Goal: Use online tool/utility: Utilize a website feature to perform a specific function

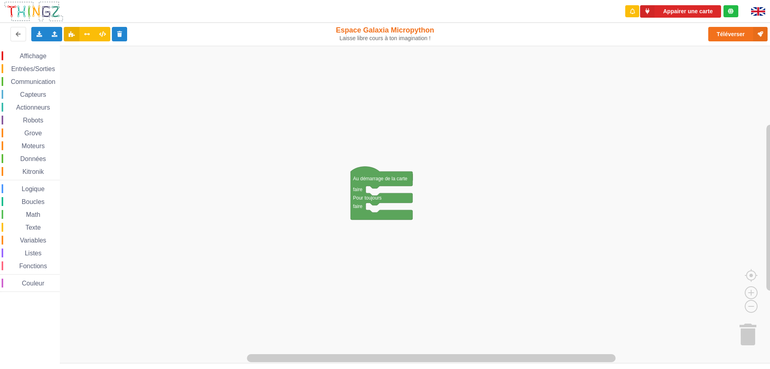
click at [757, 12] on img at bounding box center [758, 11] width 14 height 8
click at [757, 12] on img at bounding box center [758, 11] width 14 height 9
click at [32, 81] on span "Communication" at bounding box center [33, 81] width 47 height 7
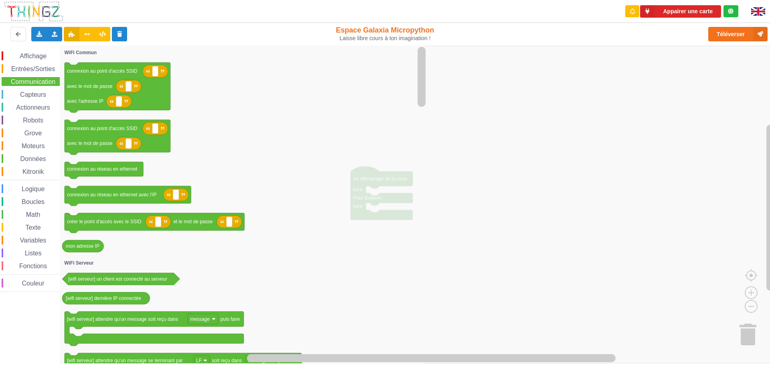
click at [277, 166] on icon "Espace de travail de Blocky" at bounding box center [244, 204] width 368 height 317
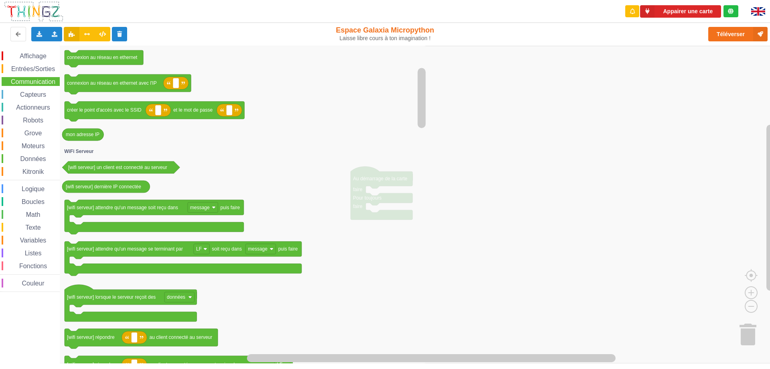
click at [279, 76] on icon "Espace de travail de Blocky" at bounding box center [244, 204] width 368 height 317
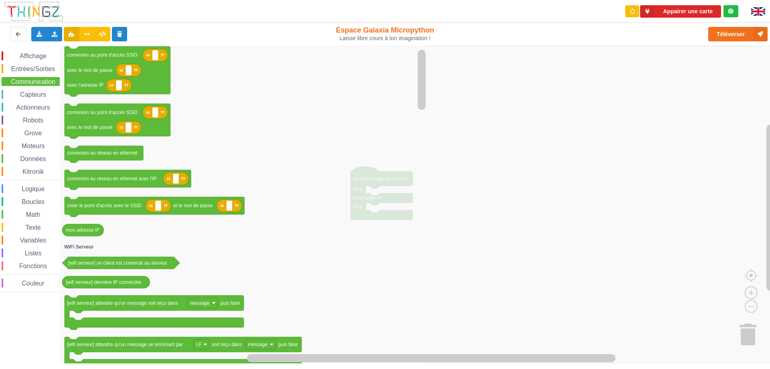
click at [305, 328] on icon "Espace de travail de Blocky" at bounding box center [244, 204] width 368 height 317
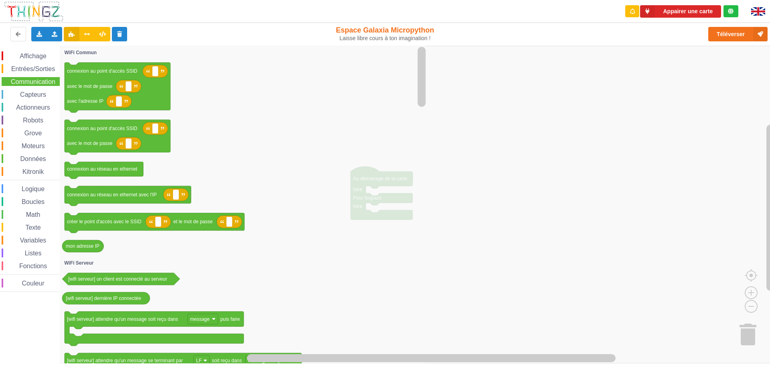
click at [335, 244] on icon "Espace de travail de Blocky" at bounding box center [244, 204] width 368 height 317
click at [695, 10] on button "Appairer une carte" at bounding box center [680, 11] width 81 height 12
click at [738, 32] on button "Téléverser" at bounding box center [737, 34] width 59 height 14
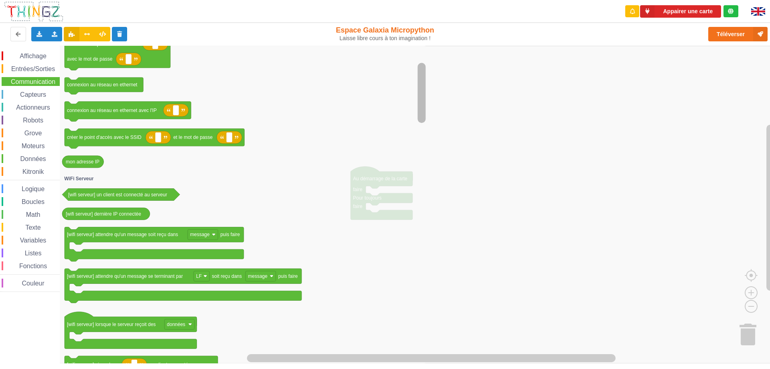
click at [424, 85] on rect "Espace de travail de Blocky" at bounding box center [422, 93] width 8 height 60
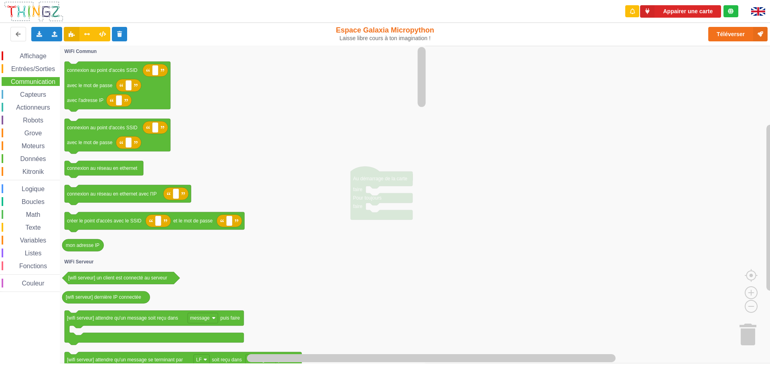
click at [402, 199] on icon "Espace de travail de Blocky" at bounding box center [244, 204] width 368 height 317
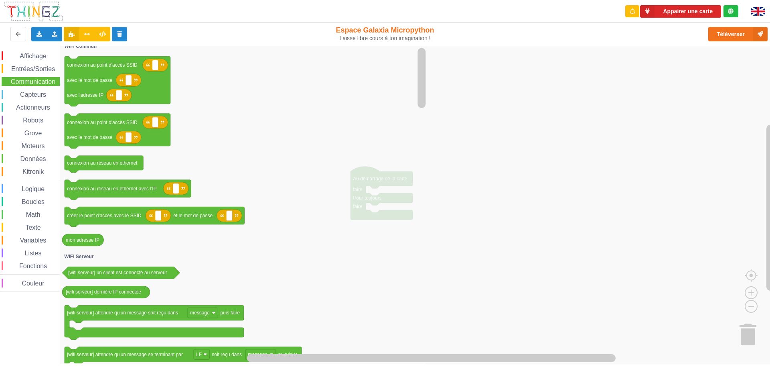
click at [391, 181] on icon "Espace de travail de Blocky" at bounding box center [244, 204] width 368 height 317
click at [598, 162] on rect "Espace de travail de Blocky" at bounding box center [388, 204] width 776 height 317
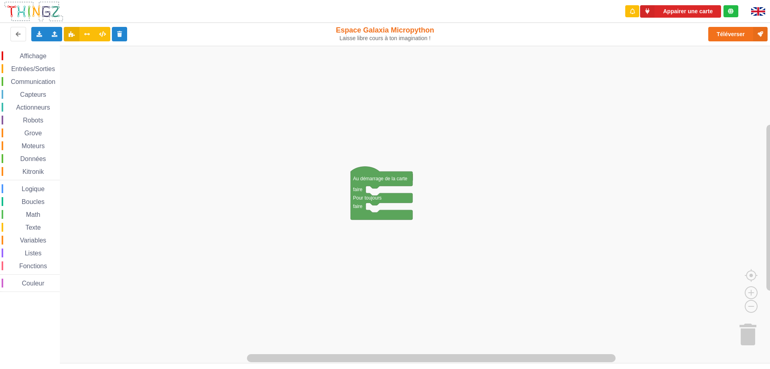
click at [26, 98] on div "Capteurs" at bounding box center [31, 94] width 58 height 9
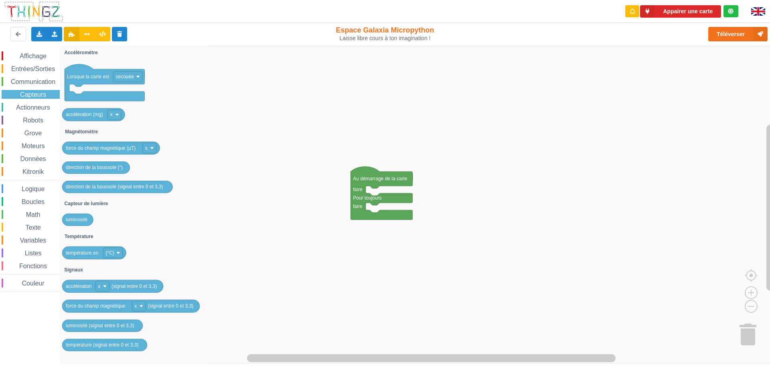
click at [31, 71] on span "Entrées/Sorties" at bounding box center [33, 68] width 46 height 7
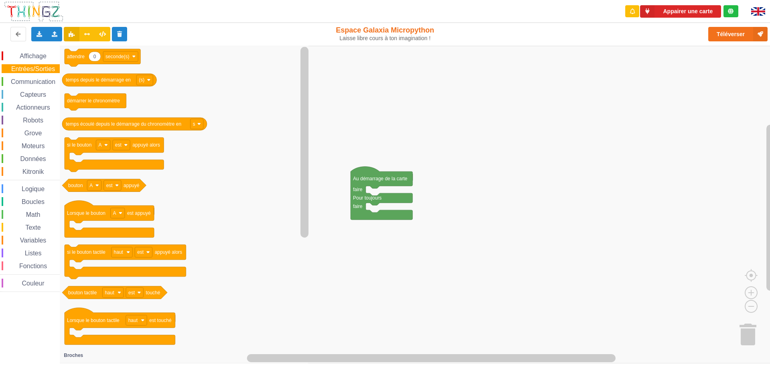
click at [31, 56] on span "Affichage" at bounding box center [32, 56] width 29 height 7
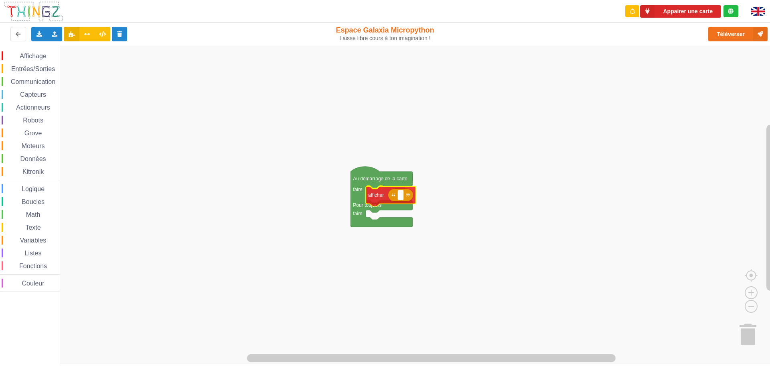
click at [377, 195] on div "Affichage Entrées/Sorties Communication Capteurs Actionneurs Robots Grove Moteu…" at bounding box center [388, 204] width 776 height 317
click at [402, 195] on rect "Espace de travail de Blocky" at bounding box center [400, 194] width 6 height 10
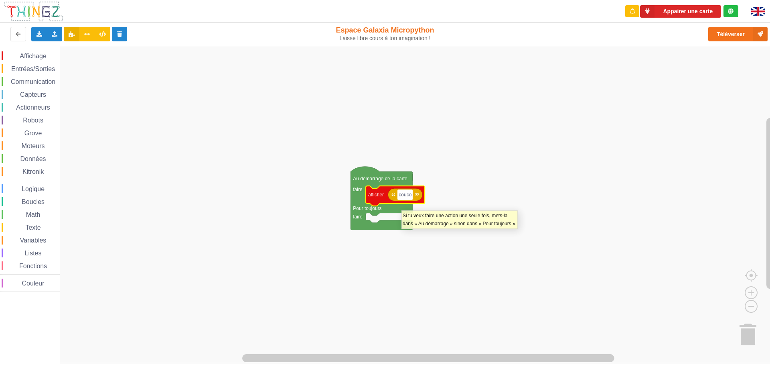
type input "coucou"
click at [714, 164] on rect "Espace de travail de Blocky" at bounding box center [388, 204] width 776 height 317
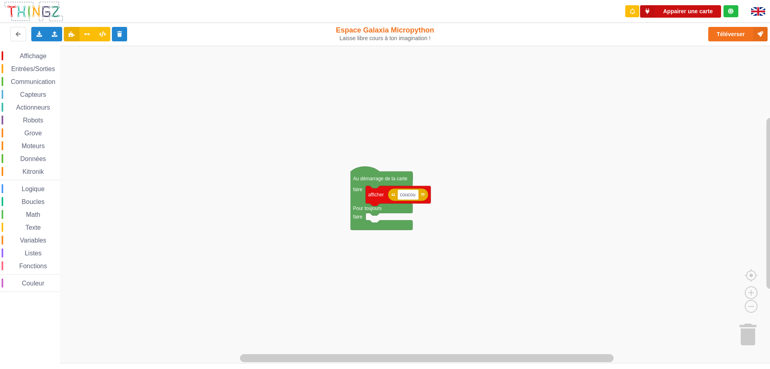
click at [683, 13] on button "Appairer une carte" at bounding box center [680, 11] width 81 height 12
click at [734, 34] on button "Téléverser" at bounding box center [737, 34] width 59 height 14
click at [734, 34] on div "Le Technicien Il y a eu un problème... Essaie encore ! Appairer une carte Expor…" at bounding box center [384, 178] width 781 height 369
click at [734, 34] on button "Téléverser" at bounding box center [737, 34] width 59 height 14
click at [648, 13] on icon at bounding box center [647, 11] width 14 height 12
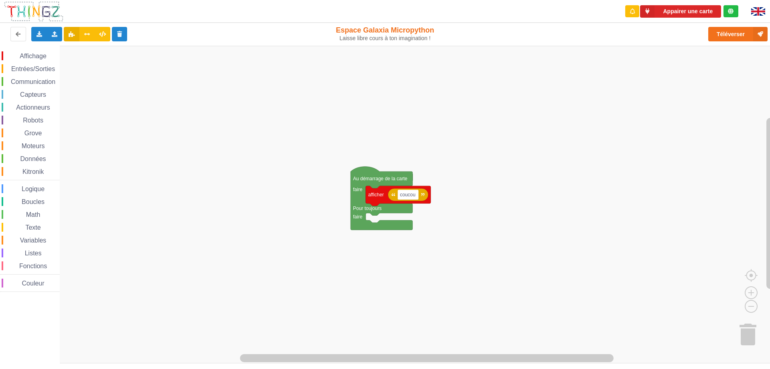
click at [495, 151] on div "Affichage Entrées/Sorties Communication Capteurs Actionneurs Robots Grove Moteu…" at bounding box center [388, 204] width 776 height 317
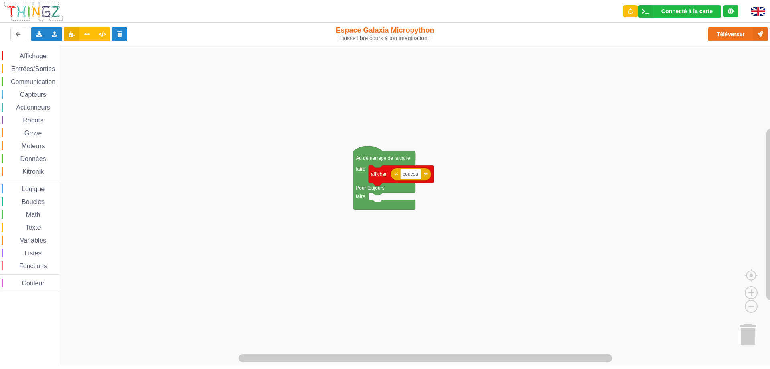
click at [552, 128] on rect "Espace de travail de Blocky" at bounding box center [388, 204] width 776 height 317
click at [689, 11] on div "Connecté à la carte" at bounding box center [686, 11] width 51 height 6
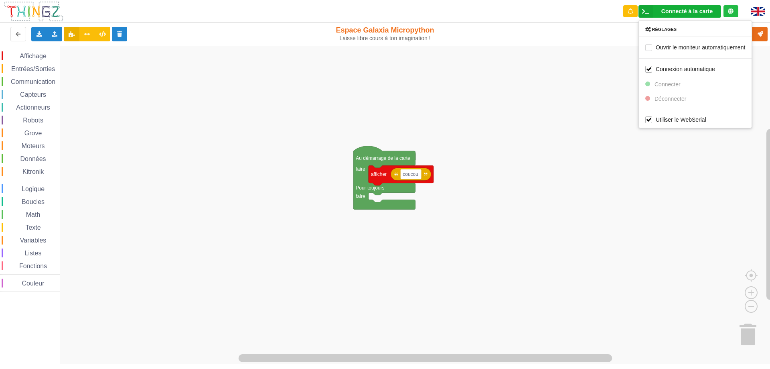
click at [606, 199] on rect "Espace de travail de Blocky" at bounding box center [388, 204] width 776 height 317
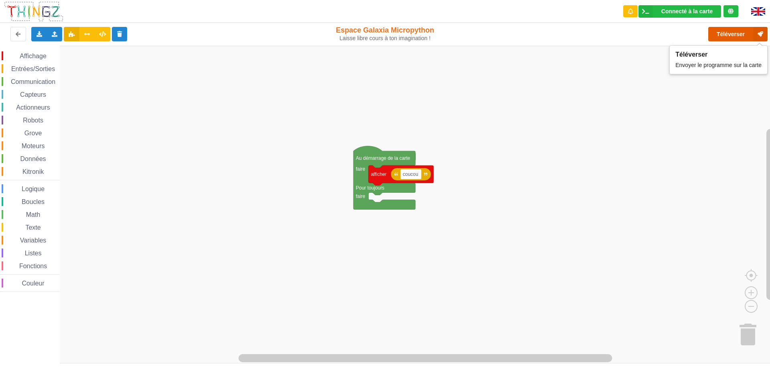
click at [731, 33] on button "Téléverser" at bounding box center [737, 34] width 59 height 14
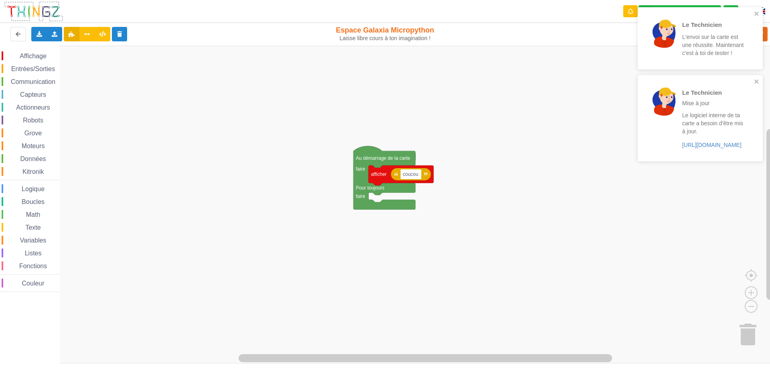
click at [309, 109] on rect "Espace de travail de Blocky" at bounding box center [388, 204] width 776 height 317
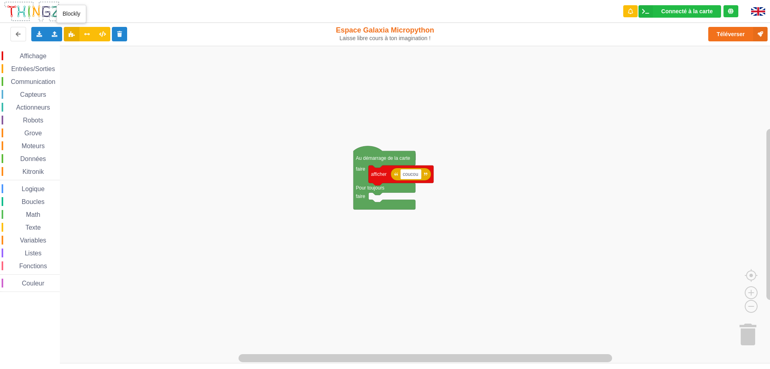
click at [70, 33] on icon at bounding box center [71, 33] width 7 height 5
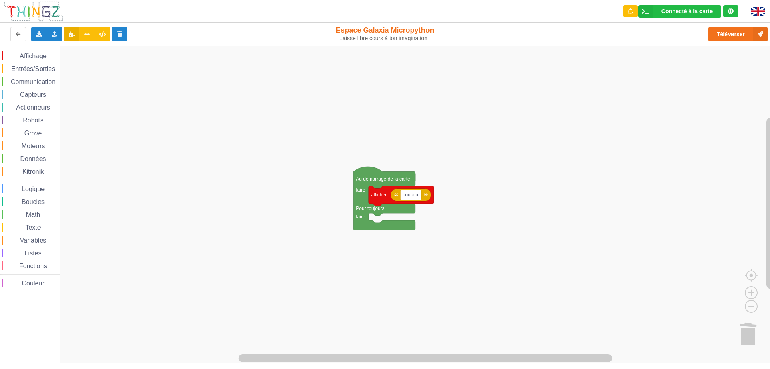
click at [70, 33] on icon at bounding box center [71, 33] width 7 height 5
click at [101, 36] on icon at bounding box center [102, 33] width 7 height 5
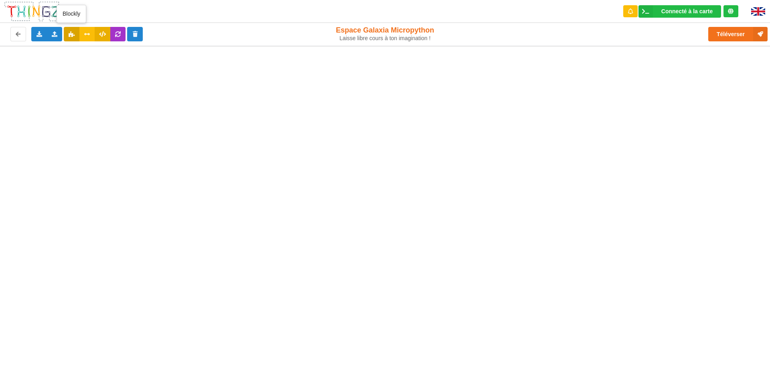
click at [71, 35] on icon at bounding box center [71, 33] width 7 height 5
